Goal: Task Accomplishment & Management: Complete application form

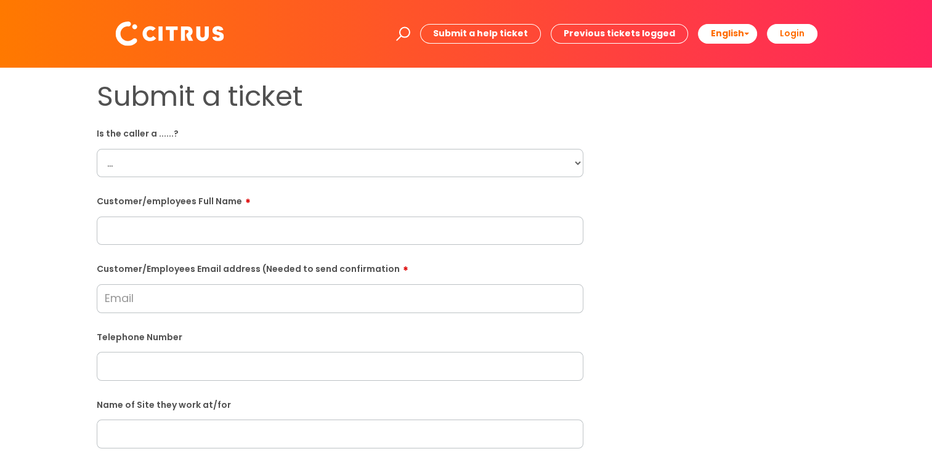
click at [329, 169] on select "... Citrus Customer Citrus Employee [DEMOGRAPHIC_DATA] Supplier" at bounding box center [340, 163] width 486 height 28
click at [278, 171] on select "... Citrus Customer Citrus Employee [DEMOGRAPHIC_DATA] Supplier" at bounding box center [340, 163] width 486 height 28
select select "Citrus Employee"
click at [97, 149] on select "... Citrus Customer Citrus Employee [DEMOGRAPHIC_DATA] Supplier" at bounding box center [340, 163] width 486 height 28
click at [284, 233] on input "text" at bounding box center [340, 231] width 486 height 28
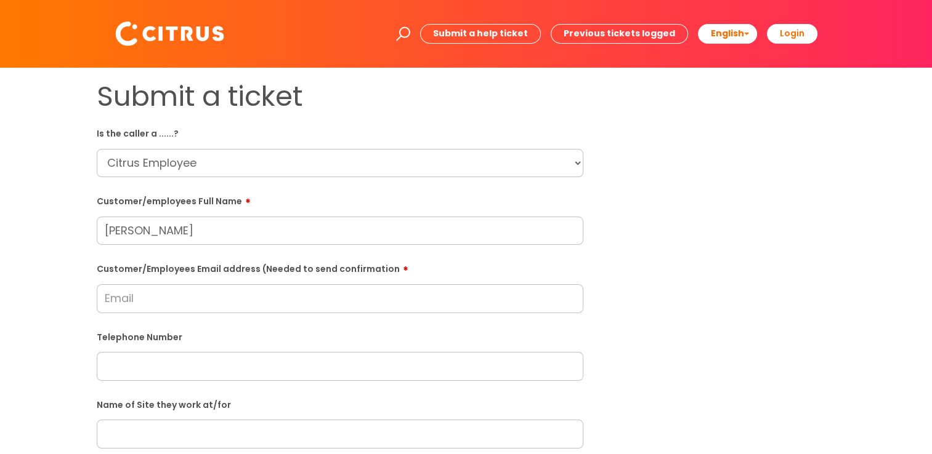
click at [131, 231] on input "[PERSON_NAME]" at bounding box center [340, 231] width 486 height 28
type input "[PERSON_NAME]"
click at [139, 310] on input "Customer/Employees Email address (Needed to send confirmation" at bounding box center [340, 298] width 486 height 28
type input "[EMAIL_ADDRESS][DOMAIN_NAME]"
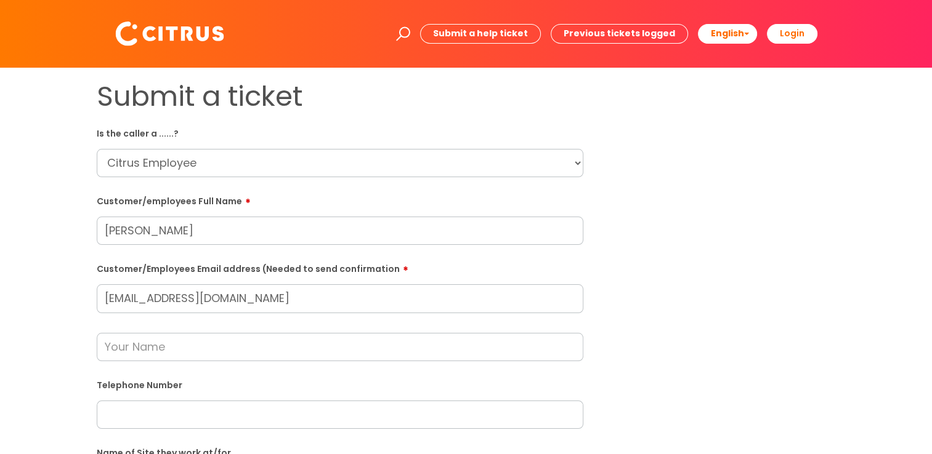
click at [172, 336] on input "text" at bounding box center [340, 347] width 486 height 28
click at [174, 413] on input "text" at bounding box center [340, 415] width 486 height 28
paste input "07398543522"
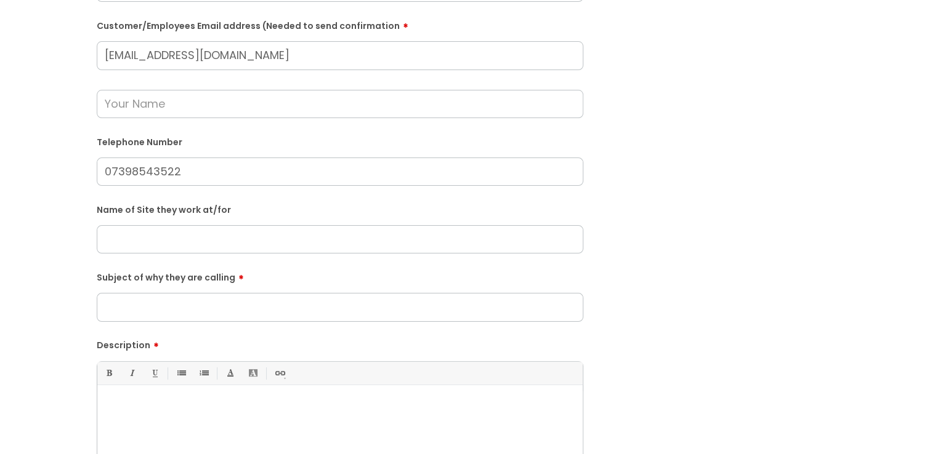
scroll to position [246, 0]
type input "07398543522"
click at [209, 236] on input "text" at bounding box center [340, 236] width 486 height 28
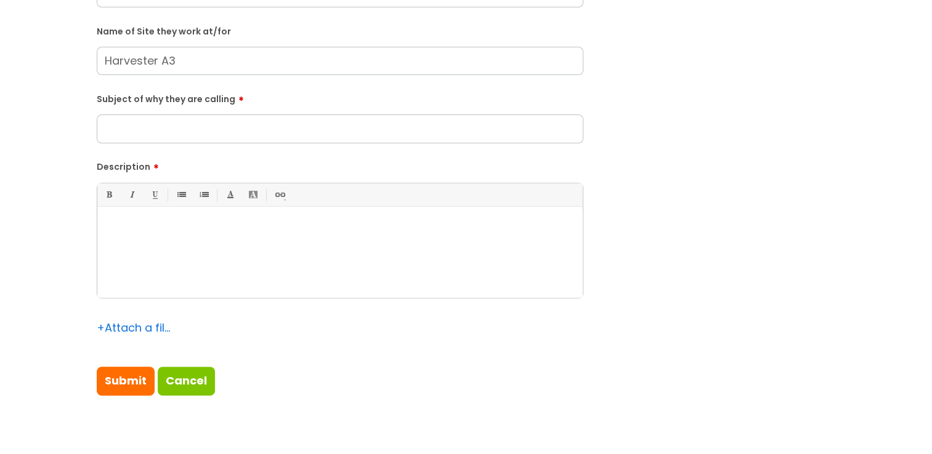
scroll to position [431, 0]
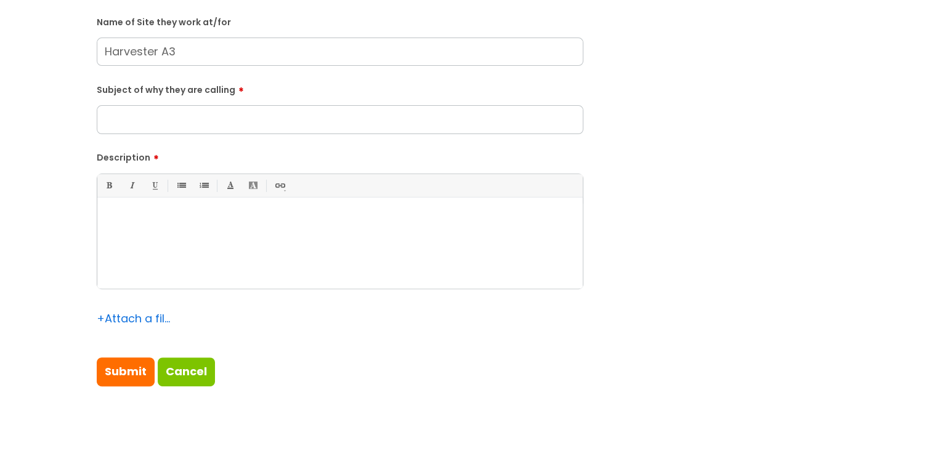
type input "Harvester A3"
click at [270, 241] on div at bounding box center [339, 246] width 485 height 85
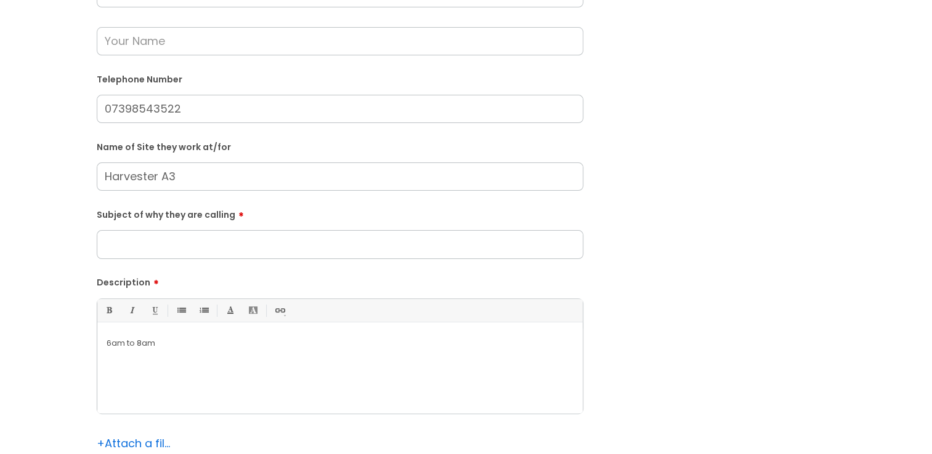
scroll to position [308, 0]
click at [108, 341] on p "6am to 8am" at bounding box center [340, 341] width 467 height 11
click at [234, 251] on input "Subject of why they are calling" at bounding box center [340, 242] width 486 height 28
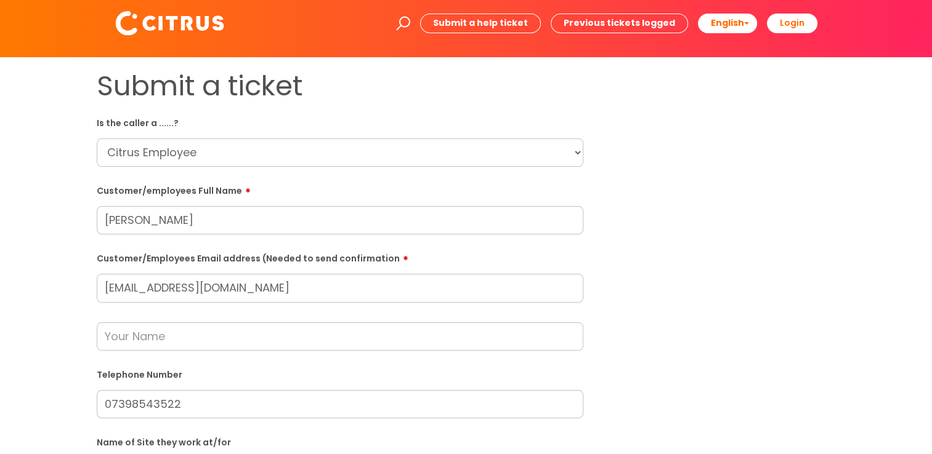
scroll to position [0, 0]
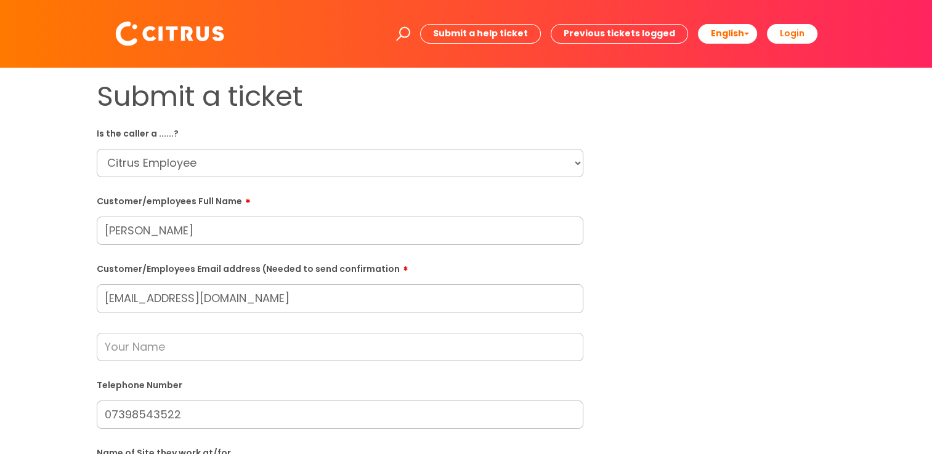
type input "He can not log ouy"
click at [207, 339] on input "text" at bounding box center [340, 347] width 486 height 28
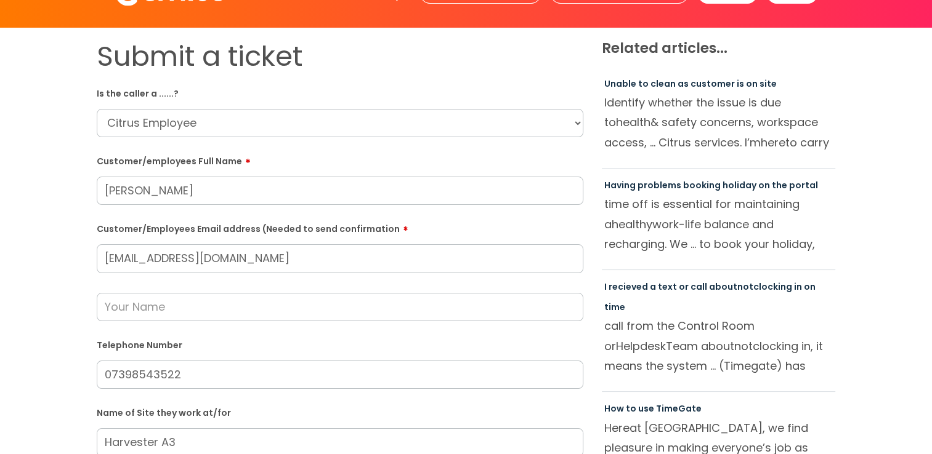
scroll to position [62, 0]
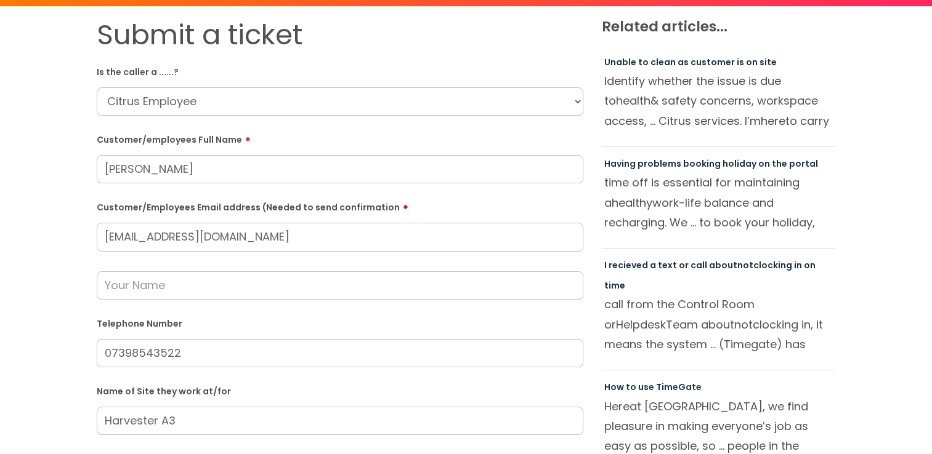
drag, startPoint x: 175, startPoint y: 170, endPoint x: 0, endPoint y: 160, distance: 175.1
click at [0, 160] on html "Enter your search term here... Search Submit a help ticket Previous tickets log…" at bounding box center [466, 165] width 932 height 454
click at [123, 275] on input "text" at bounding box center [340, 286] width 486 height 28
paste input "[PERSON_NAME]"
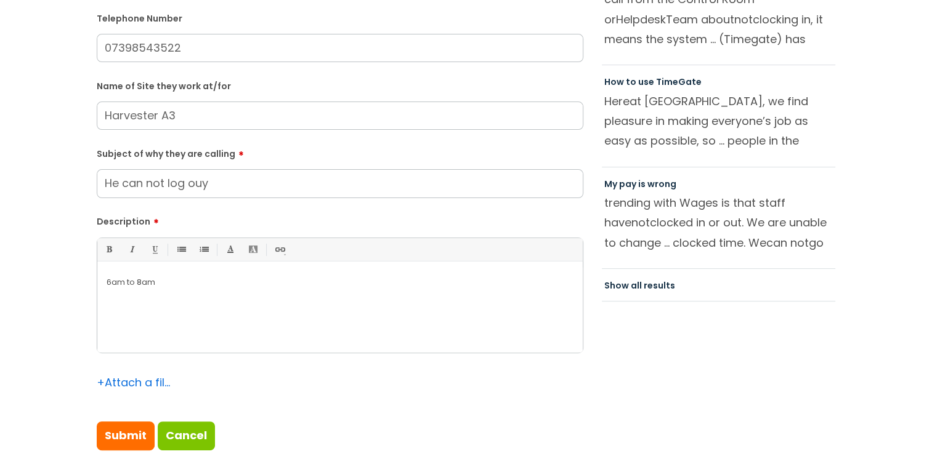
scroll to position [369, 0]
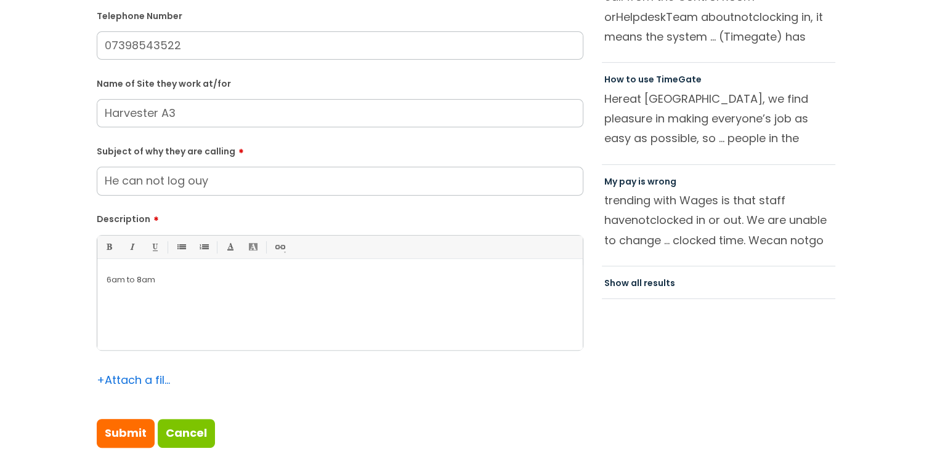
type input "[PERSON_NAME]"
click at [105, 280] on div "6am to 8am" at bounding box center [339, 307] width 485 height 85
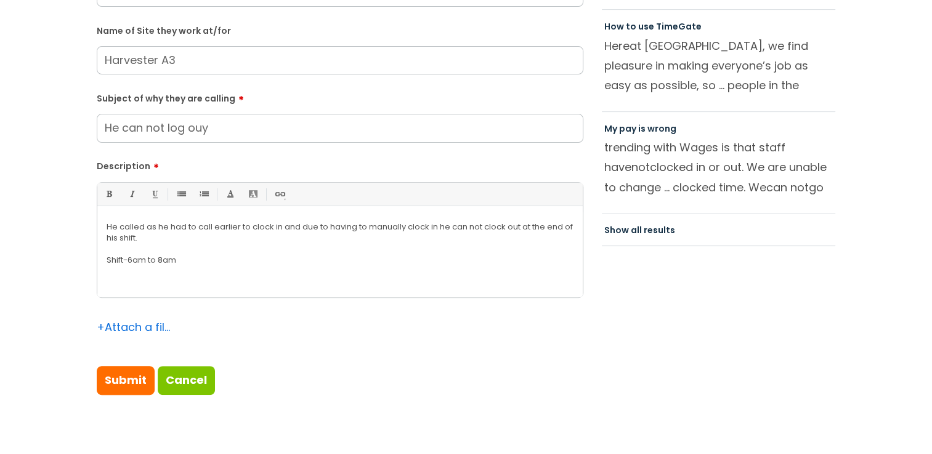
scroll to position [431, 0]
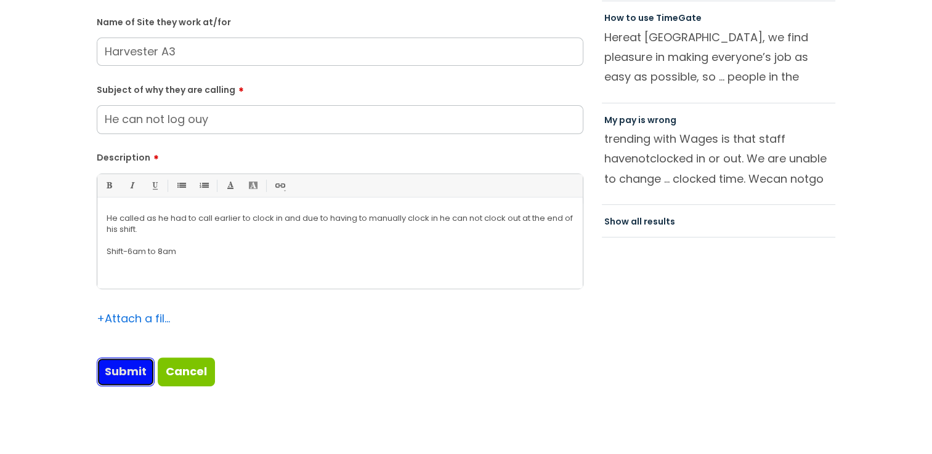
click at [130, 369] on input "Submit" at bounding box center [126, 372] width 58 height 28
type input "Please Wait..."
